Goal: Task Accomplishment & Management: Complete application form

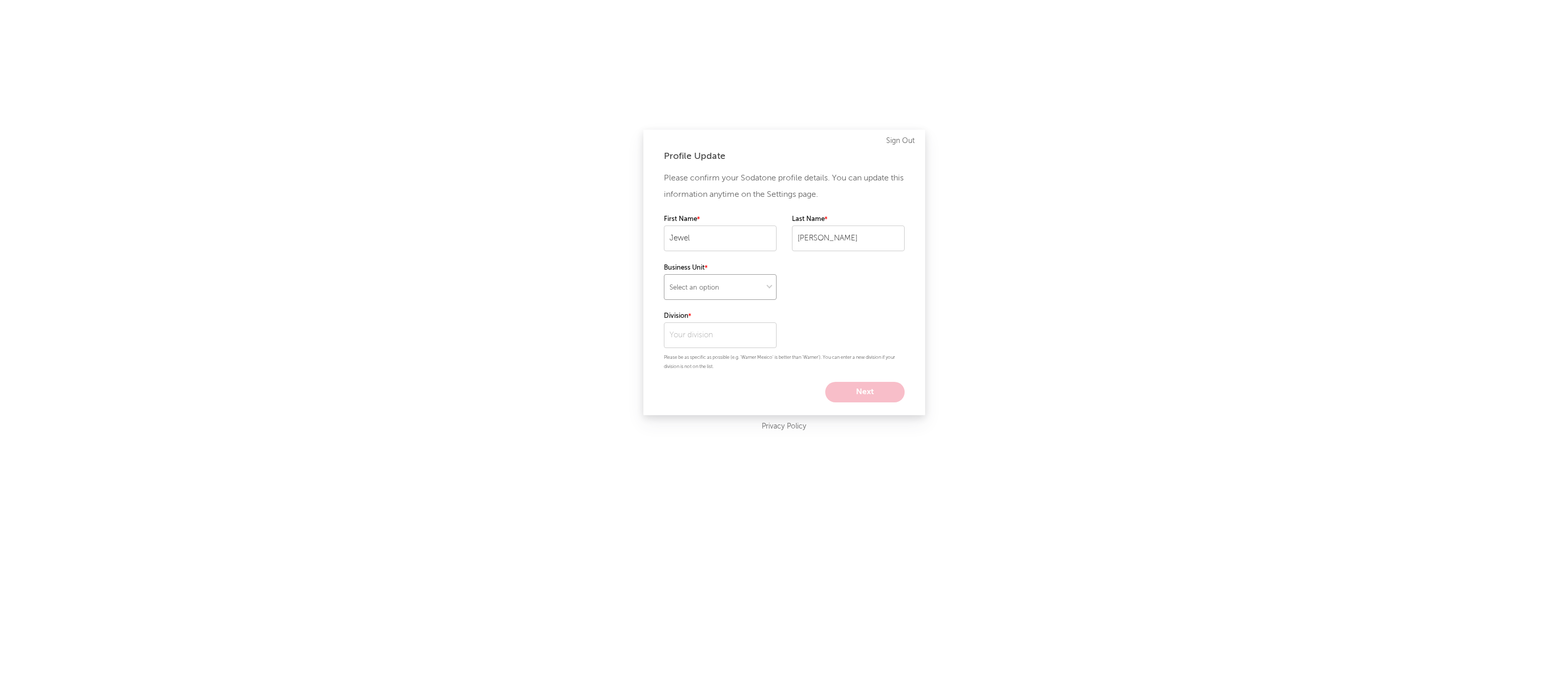
click at [741, 283] on select "Select an option" at bounding box center [720, 287] width 112 height 26
click at [749, 336] on input "text" at bounding box center [720, 335] width 112 height 26
click at [727, 425] on div "Warner Records UK" at bounding box center [720, 427] width 112 height 18
type input "Warner Records UK"
click at [739, 292] on select "Select an option" at bounding box center [720, 287] width 112 height 26
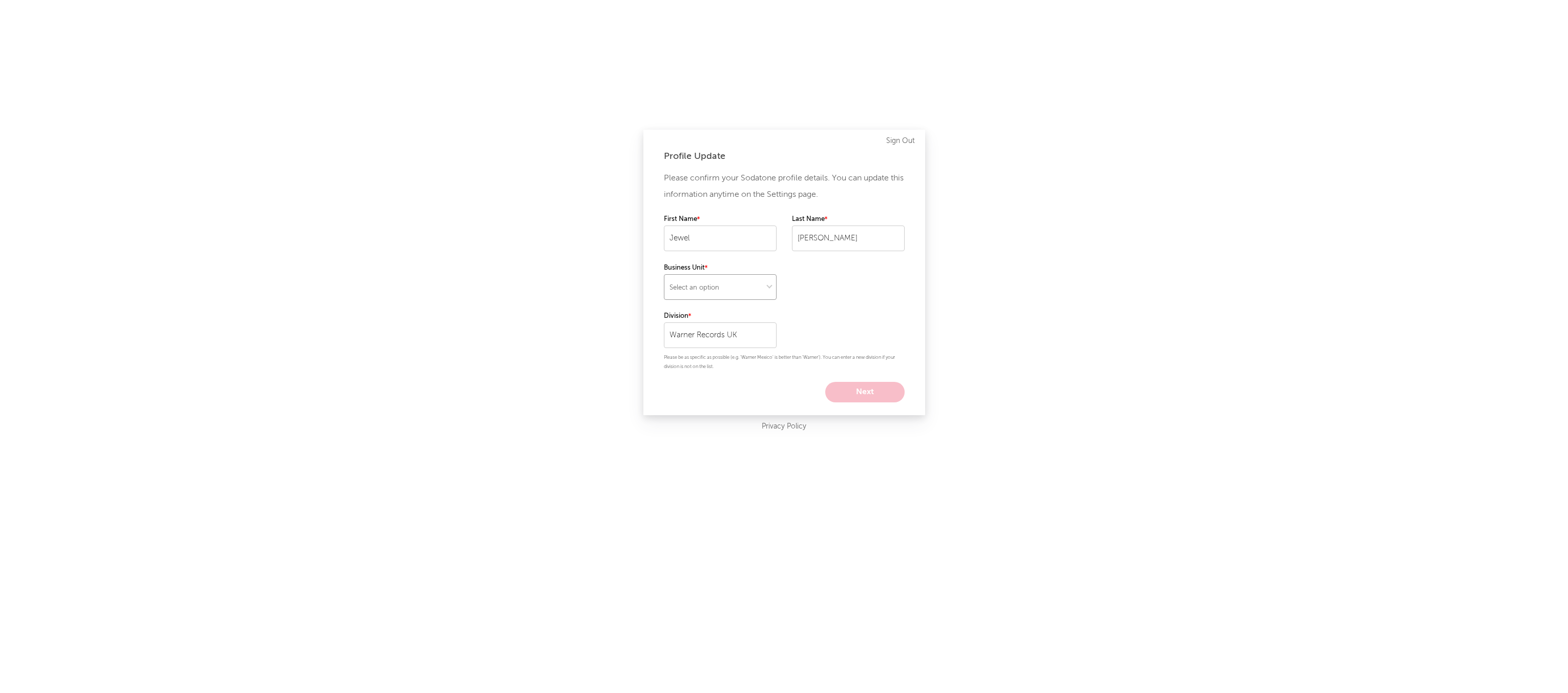
select select "recorded_music"
click at [664, 274] on select "Select an option" at bounding box center [720, 287] width 112 height 26
click at [859, 394] on button "Next" at bounding box center [865, 392] width 80 height 20
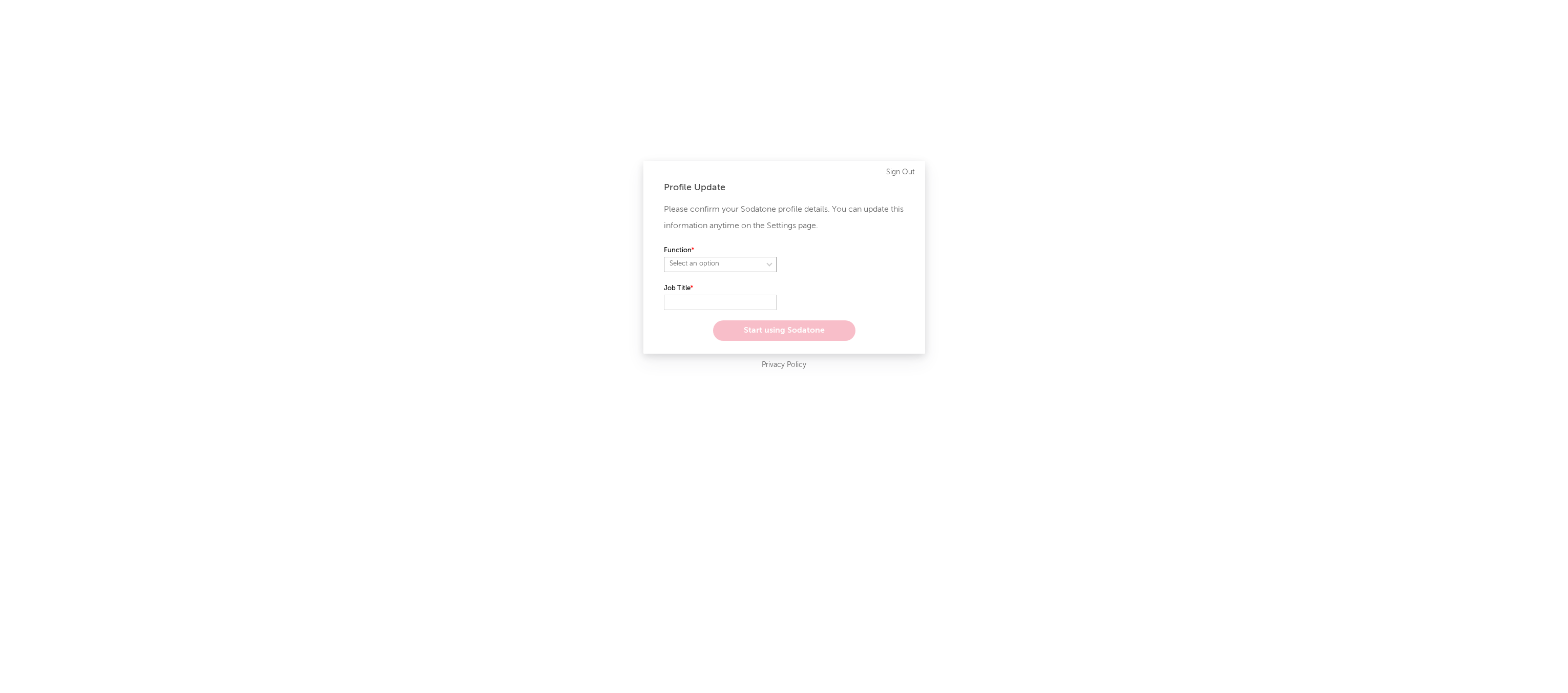
click at [733, 265] on select "Select an option" at bounding box center [720, 264] width 112 height 15
select select "marketing"
click at [664, 256] on select "Select an option" at bounding box center [720, 264] width 112 height 15
click at [706, 303] on input "text" at bounding box center [720, 302] width 112 height 15
type input "l"
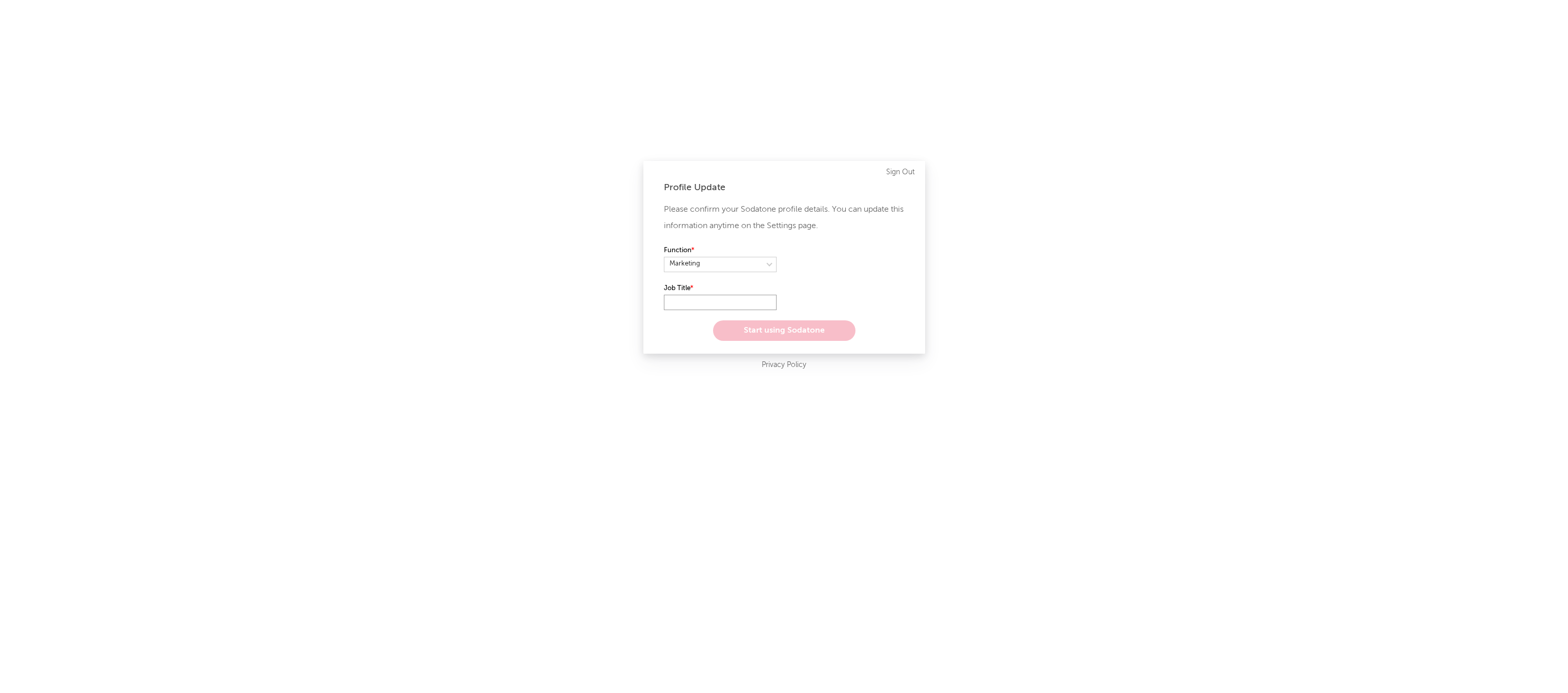
type input "l"
type input "Label Coordinator"
click at [770, 330] on button "Start using Sodatone" at bounding box center [784, 330] width 142 height 20
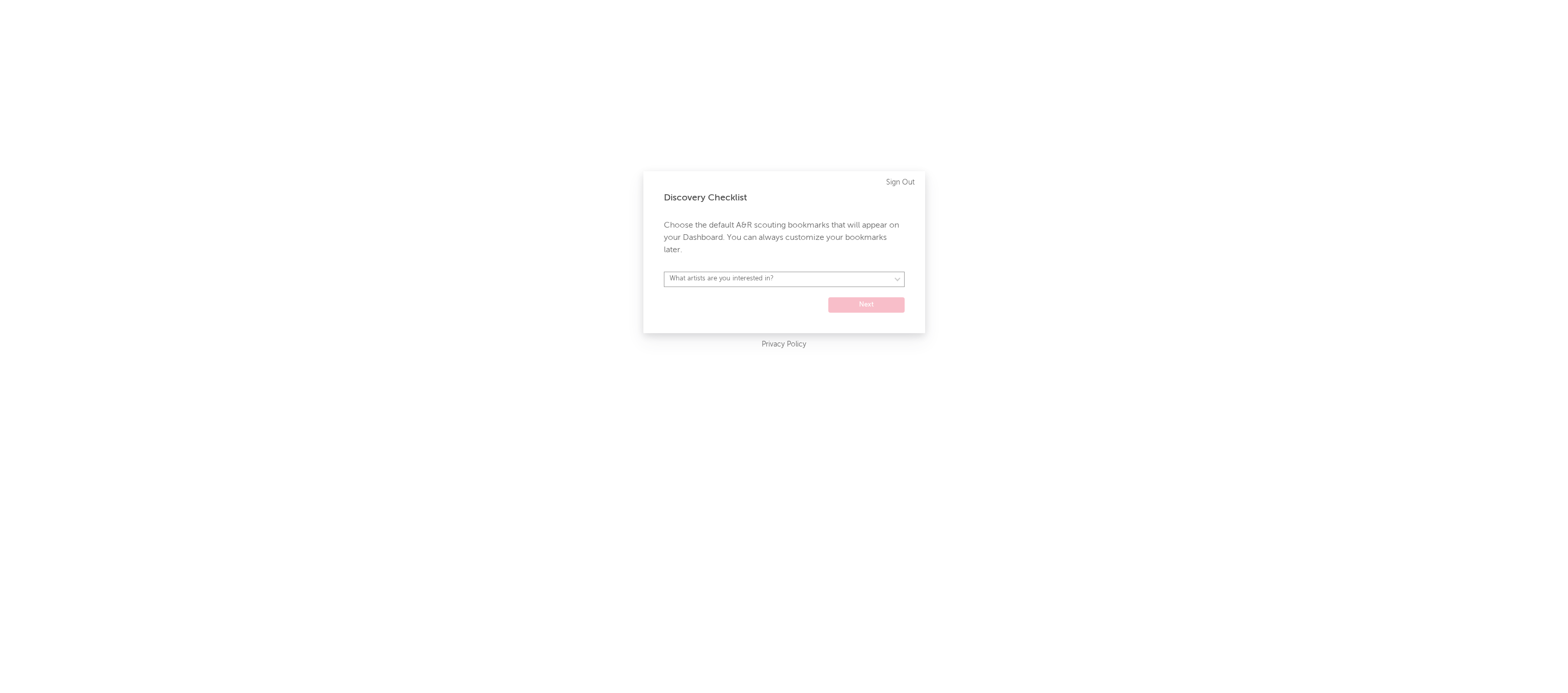
click at [770, 275] on select "What artists are you interested in? [GEOGRAPHIC_DATA] [GEOGRAPHIC_DATA] General…" at bounding box center [784, 279] width 241 height 15
